Goal: Browse casually

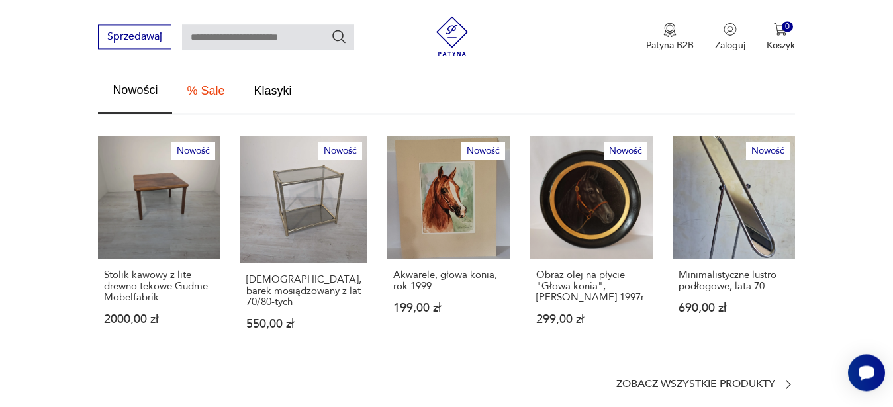
scroll to position [742, 0]
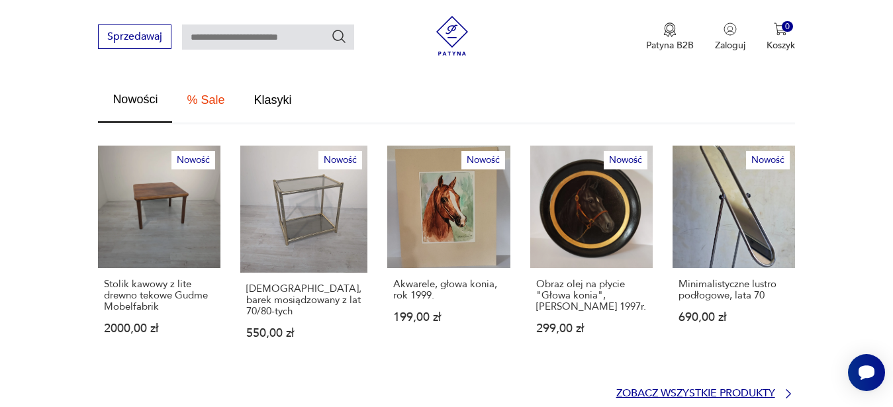
click at [699, 389] on p "Zobacz wszystkie produkty" at bounding box center [695, 393] width 159 height 9
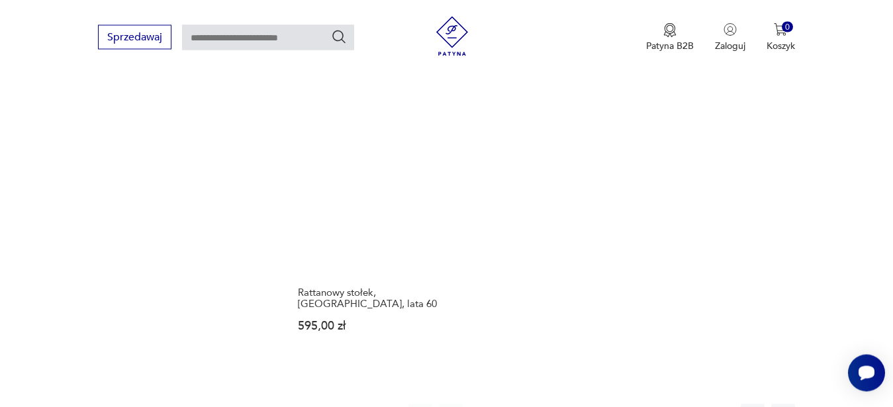
scroll to position [2017, 0]
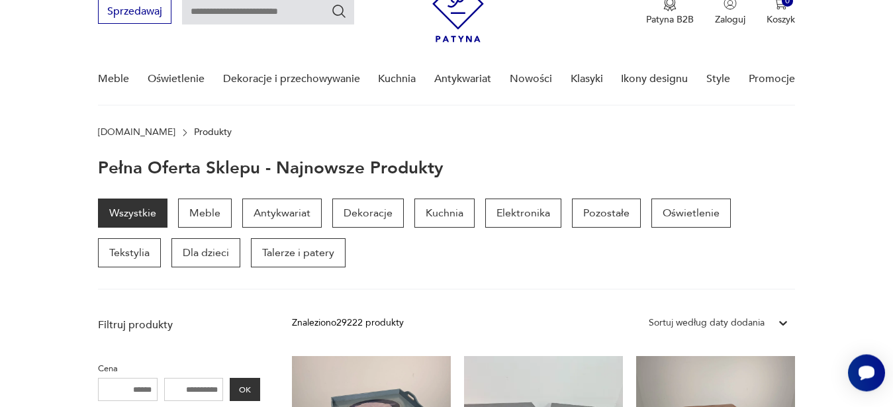
scroll to position [59, 0]
